Goal: Check status: Check status

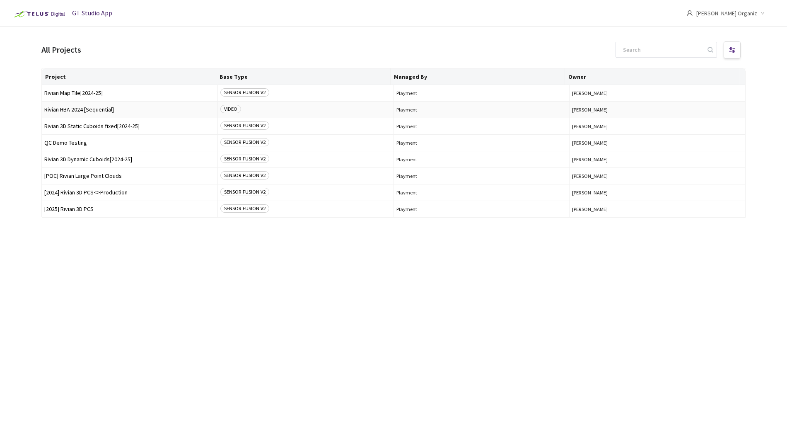
click at [95, 109] on span "Rivian HBA 2024 [Sequential]" at bounding box center [129, 110] width 171 height 6
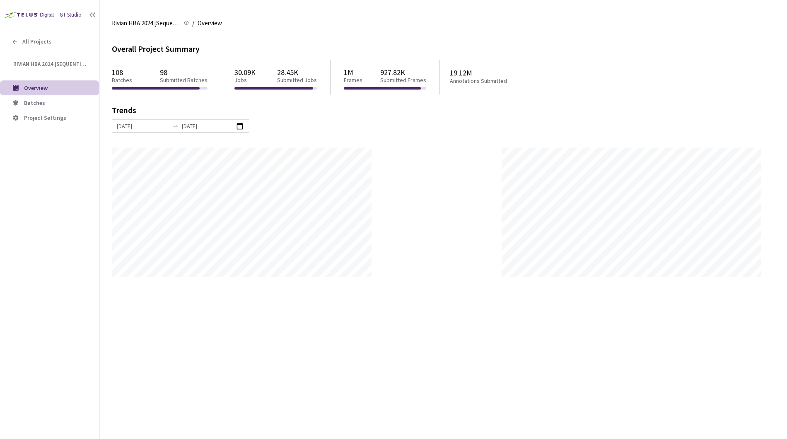
scroll to position [439, 787]
click at [54, 104] on span "Batches" at bounding box center [58, 102] width 68 height 7
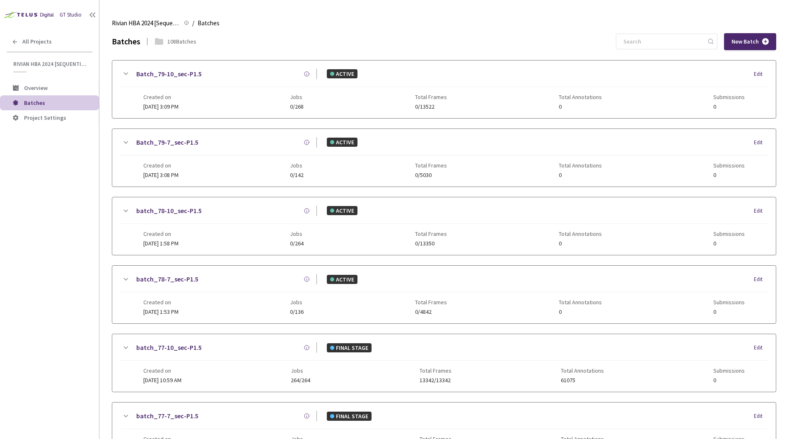
click at [44, 153] on div "GT Studio All Projects Rivian HBA 2024 [Sequential] Rivian HBA 2024 [Sequential…" at bounding box center [49, 206] width 99 height 412
click at [51, 151] on div "GT Studio All Projects Rivian HBA 2024 [Sequential] Rivian HBA 2024 [Sequential…" at bounding box center [49, 206] width 99 height 412
click at [57, 146] on div "GT Studio All Projects Rivian HBA 2024 [Sequential] Rivian HBA 2024 [Sequential…" at bounding box center [49, 206] width 99 height 412
click at [54, 151] on div "GT Studio All Projects Rivian HBA 2024 [Sequential] Rivian HBA 2024 [Sequential…" at bounding box center [49, 206] width 99 height 412
click at [56, 211] on div "GT Studio All Projects Rivian HBA 2024 [Sequential] Rivian HBA 2024 [Sequential…" at bounding box center [49, 206] width 99 height 412
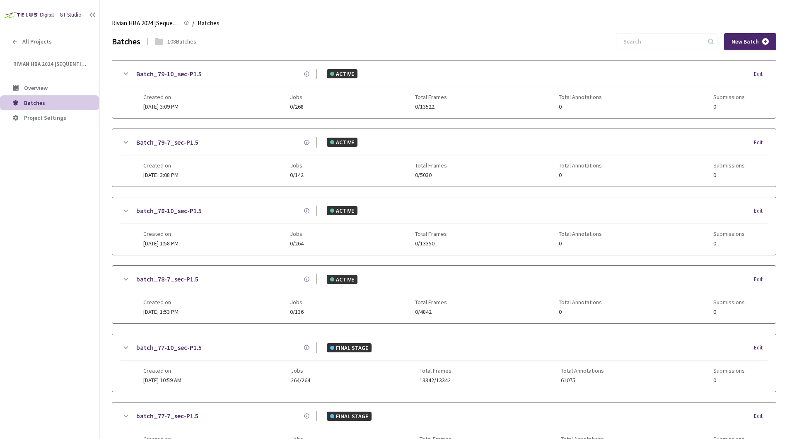
click at [451, 41] on div "Batches 108 Batches New Batch" at bounding box center [444, 41] width 665 height 17
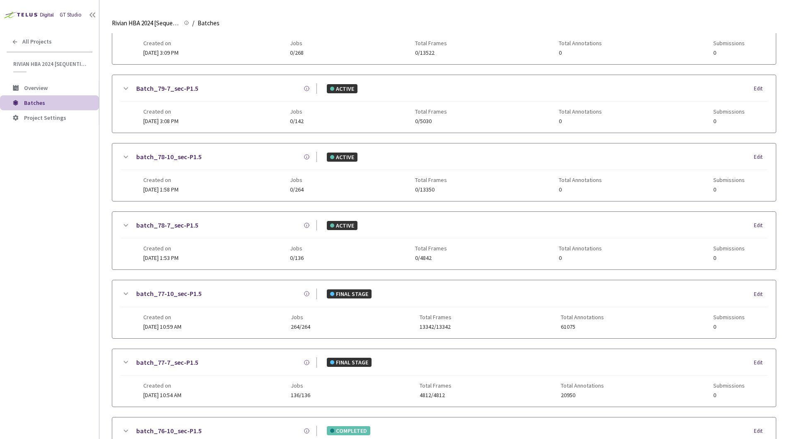
scroll to position [329, 0]
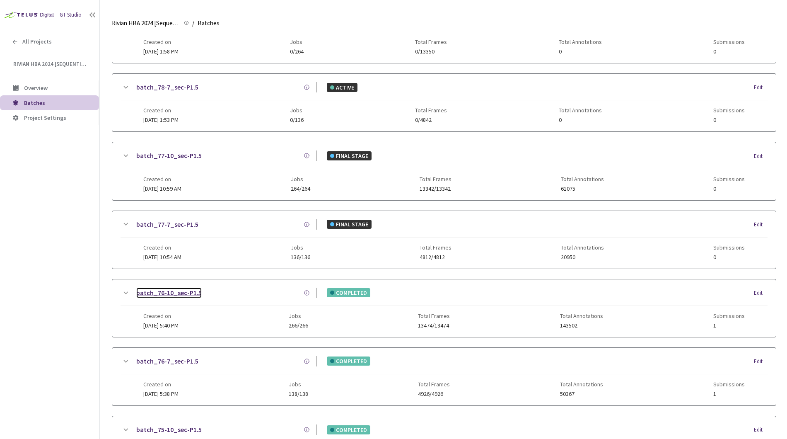
click at [172, 293] on link "batch_76-10_sec-P1.5" at bounding box center [168, 293] width 65 height 10
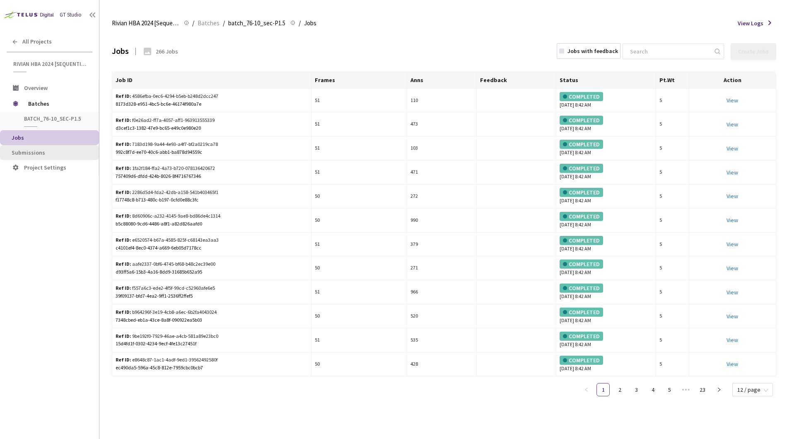
click at [51, 152] on span "Submissions" at bounding box center [52, 152] width 81 height 7
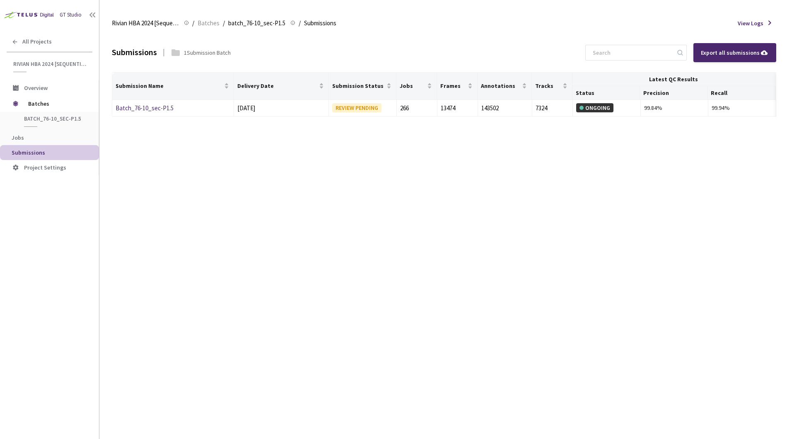
click at [321, 290] on div "Submissions 1 Submission Batch Export all submissions Submission Name Delivery …" at bounding box center [444, 236] width 665 height 406
click at [162, 111] on link "Batch_76-10_sec-P1.5" at bounding box center [145, 108] width 58 height 8
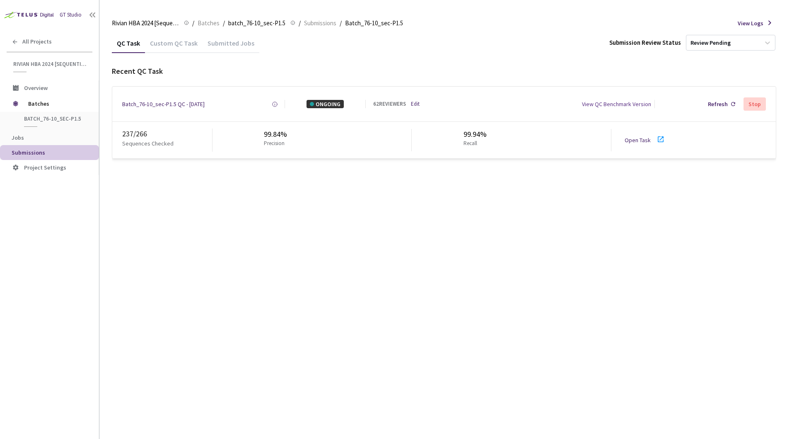
click at [265, 187] on div "QC Task Custom QC Task Submitted Jobs Submission Review Status Review Pending R…" at bounding box center [444, 236] width 665 height 406
click at [29, 102] on span "Batches" at bounding box center [56, 103] width 57 height 17
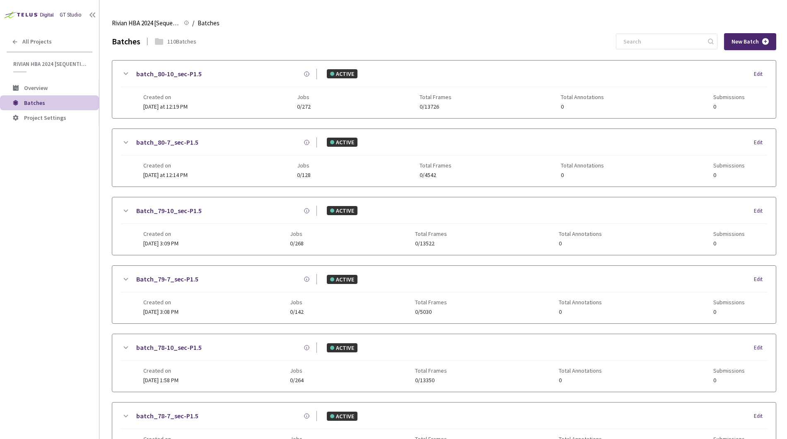
scroll to position [481, 0]
